Goal: Task Accomplishment & Management: Manage account settings

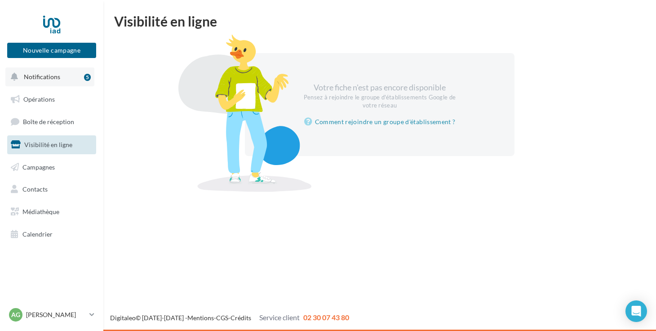
click at [45, 76] on span "Notifications" at bounding box center [42, 77] width 36 height 8
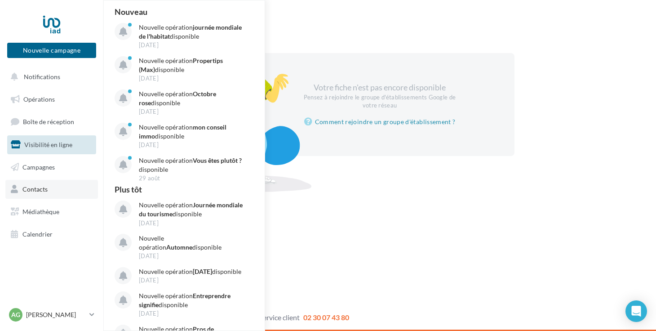
click at [47, 184] on link "Contacts" at bounding box center [51, 189] width 93 height 19
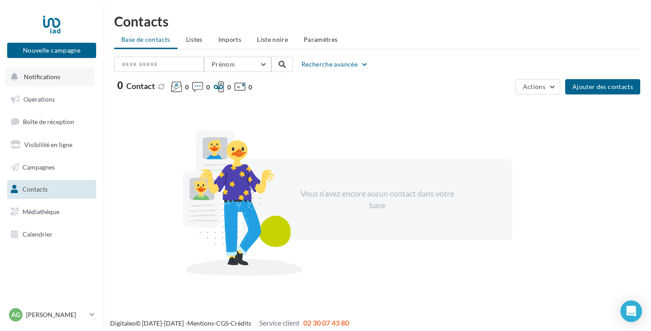
click at [49, 79] on span "Notifications" at bounding box center [42, 77] width 36 height 8
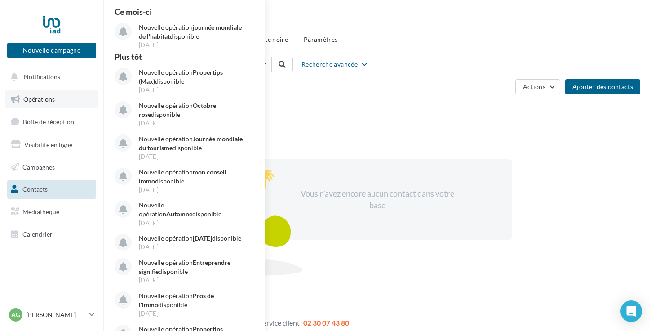
click at [42, 100] on span "Opérations" at bounding box center [38, 99] width 31 height 8
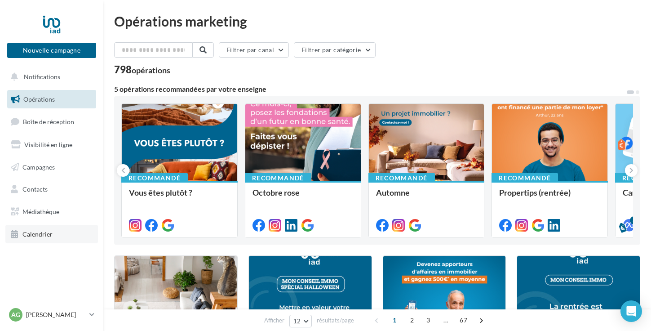
click at [38, 235] on span "Calendrier" at bounding box center [37, 234] width 30 height 8
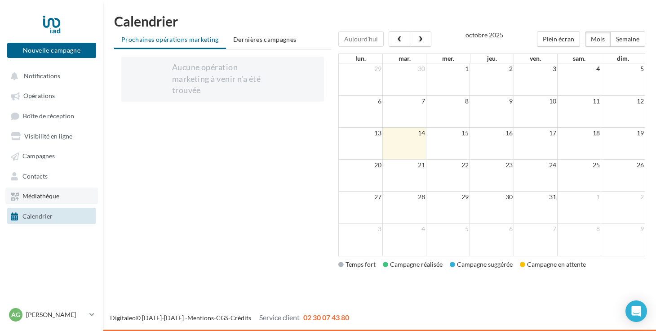
click at [50, 195] on span "Médiathèque" at bounding box center [40, 196] width 37 height 8
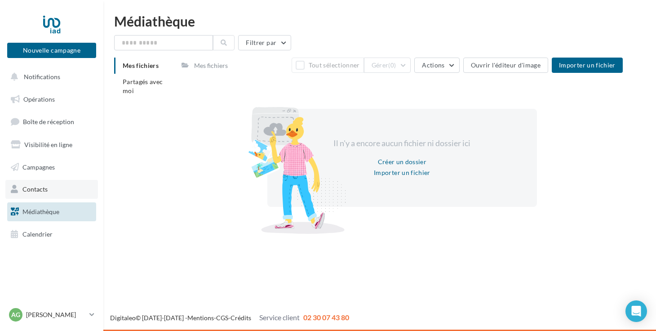
click at [42, 191] on span "Contacts" at bounding box center [34, 189] width 25 height 8
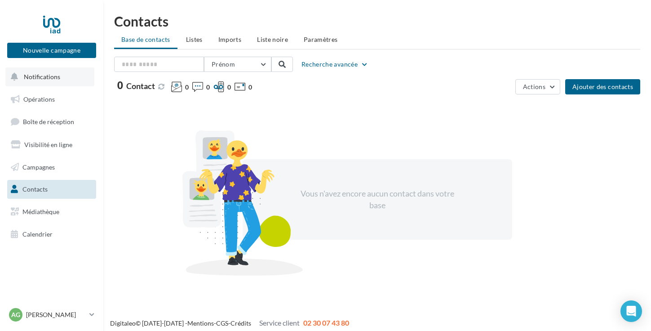
click at [78, 77] on button "Notifications" at bounding box center [49, 76] width 89 height 19
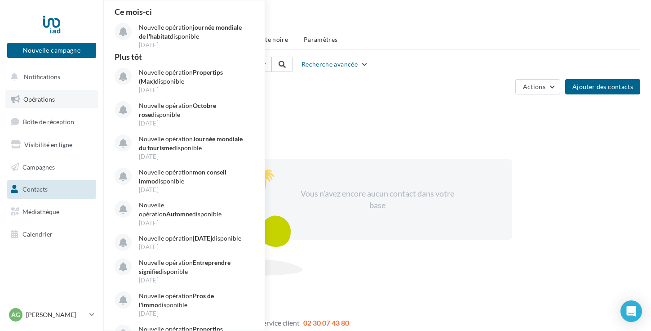
click at [34, 103] on link "Opérations" at bounding box center [51, 99] width 93 height 19
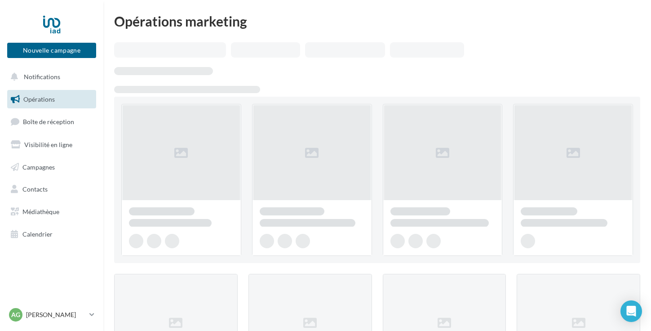
click at [35, 119] on span "Boîte de réception" at bounding box center [48, 122] width 51 height 8
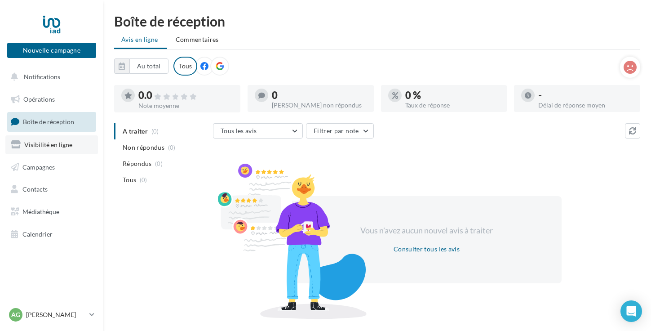
click at [35, 147] on span "Visibilité en ligne" at bounding box center [48, 145] width 48 height 8
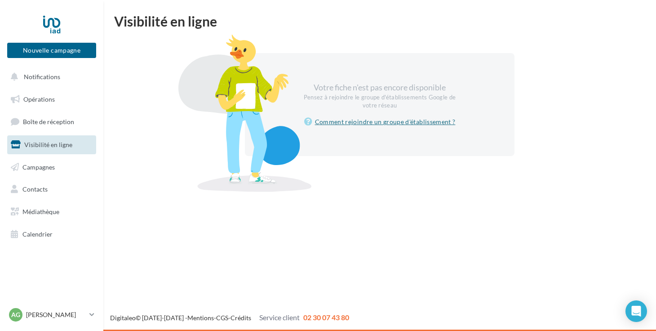
click at [418, 120] on link "Comment rejoindre un groupe d'établissement ?" at bounding box center [379, 121] width 151 height 11
click at [39, 314] on p "[PERSON_NAME]" at bounding box center [56, 314] width 60 height 9
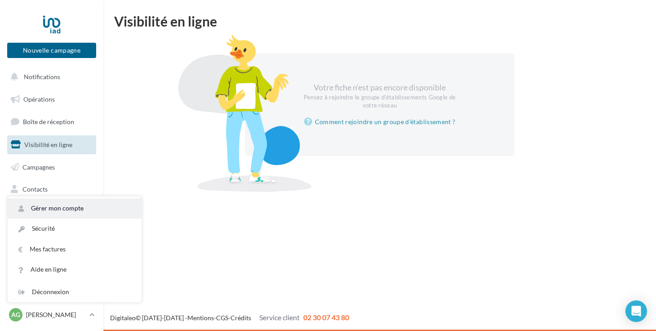
click at [65, 207] on link "Gérer mon compte" at bounding box center [75, 208] width 134 height 20
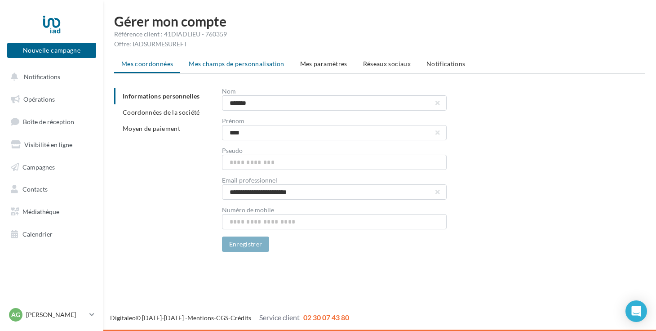
click at [251, 66] on span "Mes champs de personnalisation" at bounding box center [237, 64] width 96 height 8
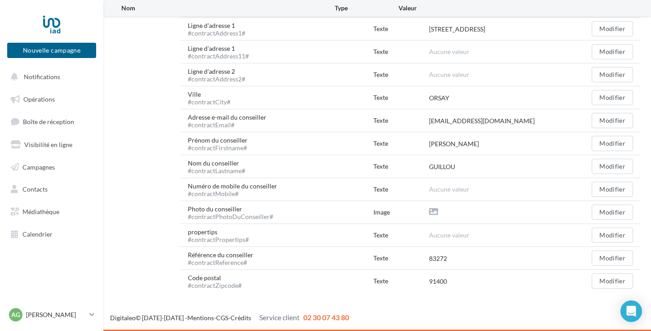
scroll to position [360, 0]
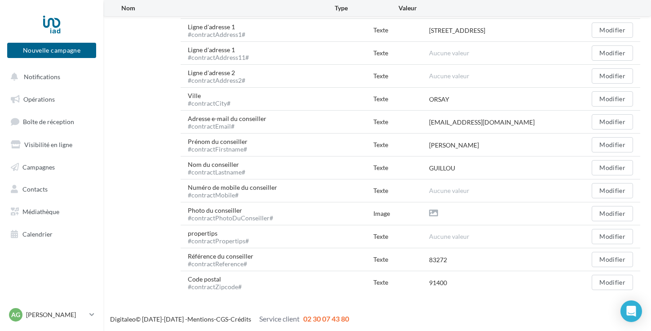
click at [423, 189] on div "Texte" at bounding box center [401, 190] width 56 height 9
click at [461, 184] on div "Numéro de mobile du conseiller #contractMobile# Texte Aucune valeur Modifier" at bounding box center [411, 190] width 460 height 22
click at [612, 187] on button "Modifier" at bounding box center [612, 190] width 41 height 15
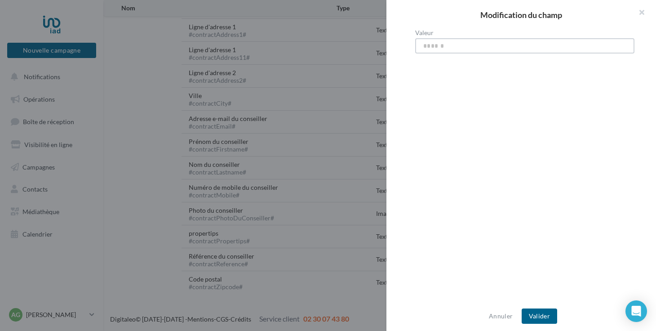
click at [443, 40] on input "Valeur" at bounding box center [524, 45] width 219 height 15
click at [465, 48] on input "**********" at bounding box center [524, 45] width 219 height 15
type input "**********"
click at [533, 325] on div "Annuler Valider" at bounding box center [521, 316] width 270 height 30
click at [533, 319] on button "Valider" at bounding box center [539, 315] width 35 height 15
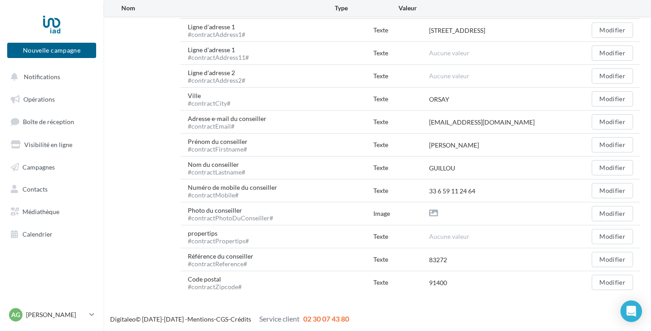
click at [443, 212] on div at bounding box center [503, 213] width 148 height 10
click at [602, 211] on button "Modifier" at bounding box center [612, 213] width 41 height 15
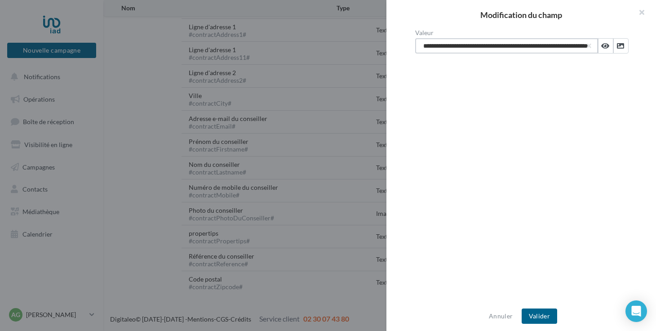
click at [522, 45] on input "**********" at bounding box center [506, 45] width 183 height 15
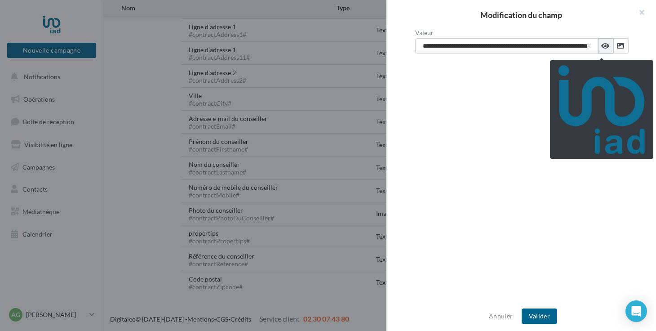
click at [601, 44] on icon at bounding box center [605, 45] width 8 height 7
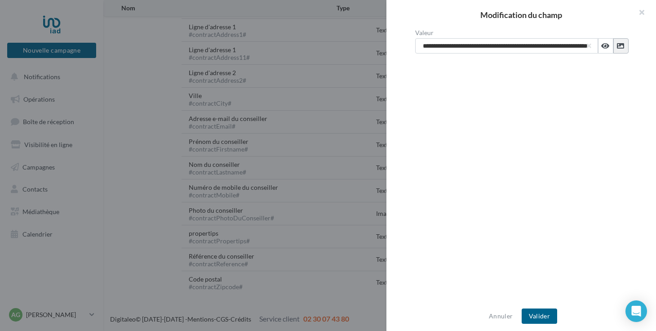
click at [617, 45] on icon at bounding box center [620, 45] width 7 height 7
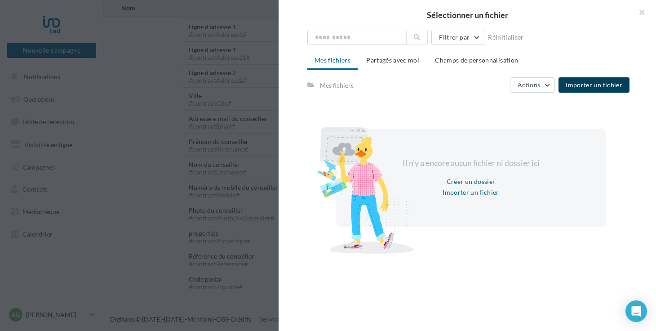
click at [585, 86] on span "Importer un fichier" at bounding box center [594, 85] width 57 height 8
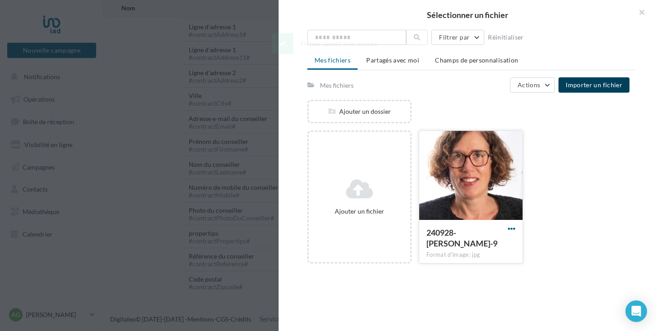
click at [509, 230] on span "button" at bounding box center [512, 229] width 8 height 8
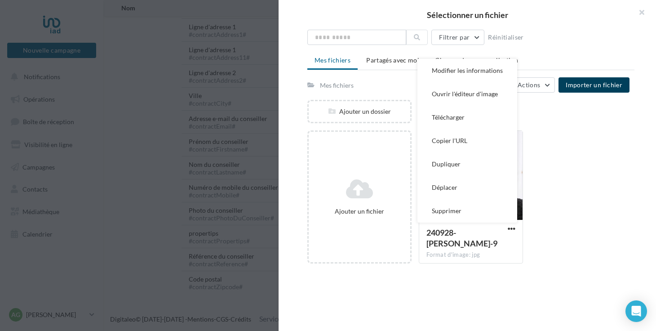
click at [581, 181] on div "Ajouter un fichier 240928-Anne-9 Format d'image: jpg Modifier les informations …" at bounding box center [474, 200] width 334 height 140
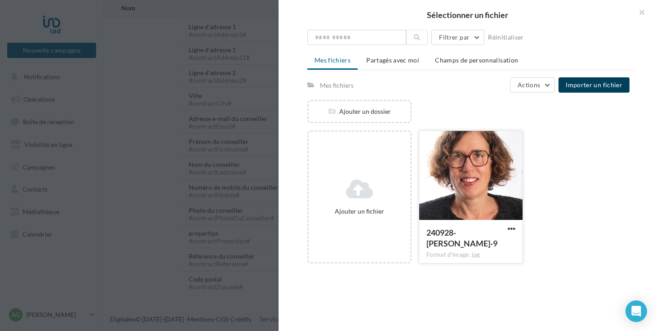
click at [465, 156] on div at bounding box center [470, 176] width 103 height 90
type input "**********"
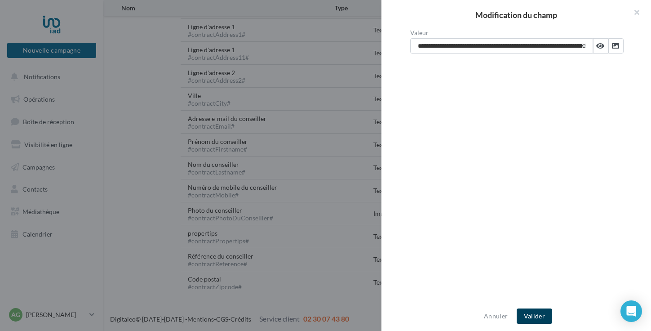
click at [540, 315] on button "Valider" at bounding box center [534, 315] width 35 height 15
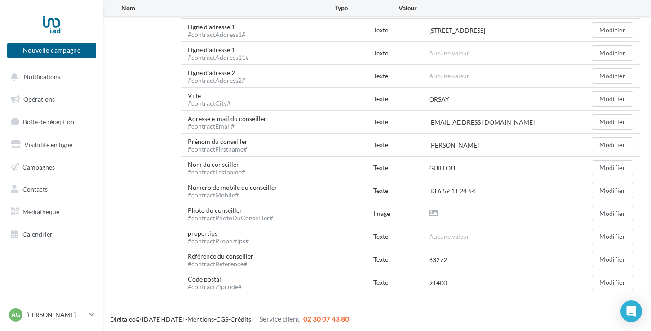
click at [439, 217] on div at bounding box center [503, 213] width 148 height 10
click at [606, 211] on button "Modifier" at bounding box center [612, 213] width 41 height 15
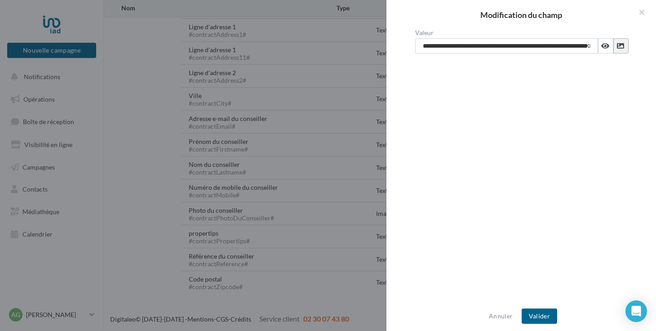
click at [617, 47] on icon at bounding box center [620, 45] width 7 height 7
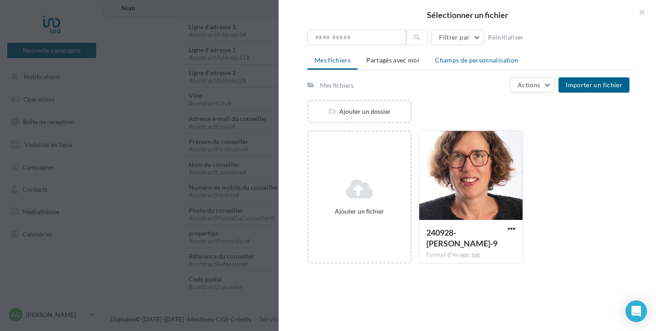
click at [480, 59] on span "Champs de personnalisation" at bounding box center [476, 60] width 83 height 8
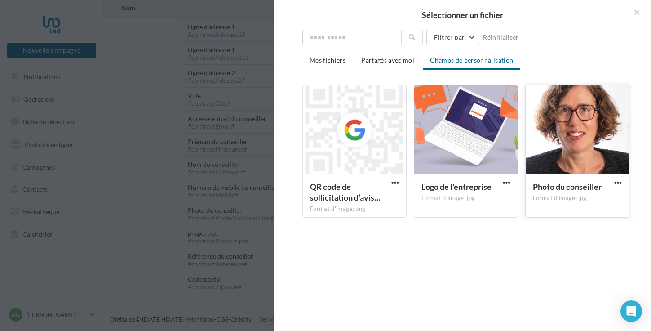
click at [617, 182] on button "button" at bounding box center [617, 183] width 11 height 9
click at [473, 155] on div at bounding box center [465, 130] width 103 height 90
type input "**********"
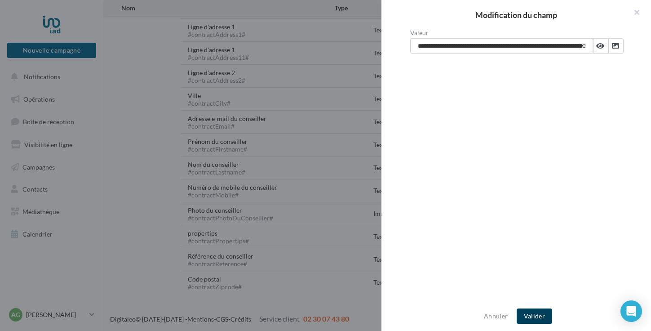
click at [535, 317] on button "Valider" at bounding box center [534, 315] width 35 height 15
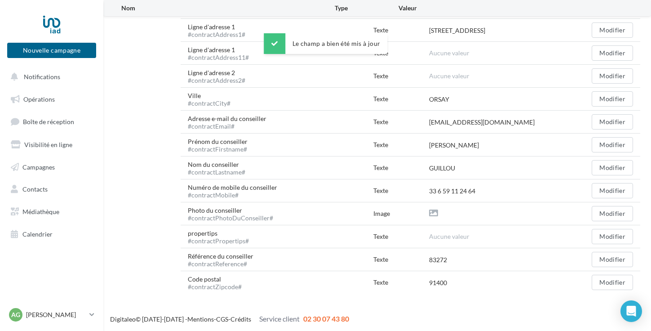
click at [473, 222] on div "Photo du conseiller #contractPhotoDuConseiller# Image Modifier" at bounding box center [411, 213] width 460 height 22
click at [43, 233] on span "Calendrier" at bounding box center [37, 234] width 30 height 8
